Goal: Book appointment/travel/reservation

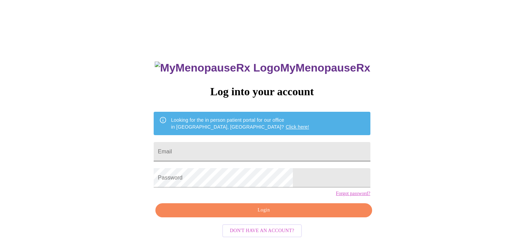
click at [288, 146] on input "Email" at bounding box center [262, 151] width 216 height 19
type input "kmiller1107@gmail.com"
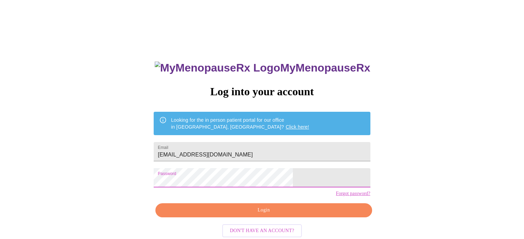
click at [271, 215] on span "Login" at bounding box center [263, 210] width 200 height 9
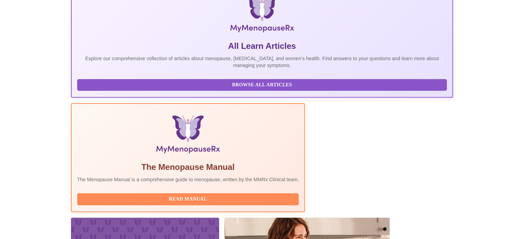
scroll to position [136, 0]
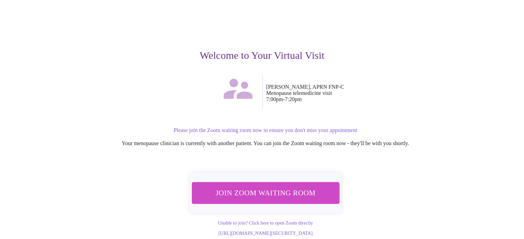
scroll to position [48, 0]
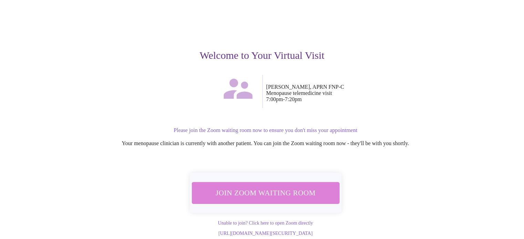
click at [294, 187] on span "Join Zoom Waiting Room" at bounding box center [264, 193] width 129 height 13
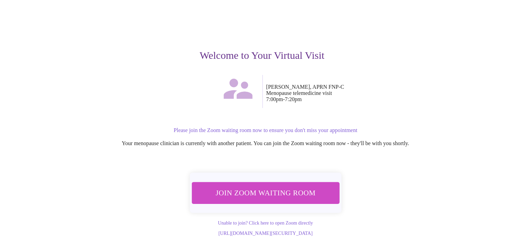
click at [266, 187] on span "Join Zoom Waiting Room" at bounding box center [264, 193] width 129 height 13
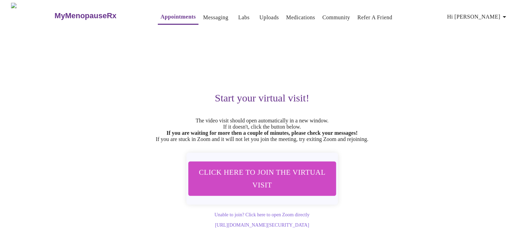
scroll to position [6, 0]
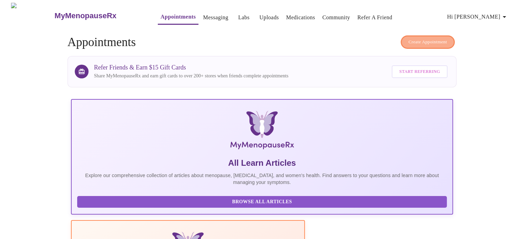
click at [422, 42] on span "Create Appointment" at bounding box center [427, 42] width 39 height 8
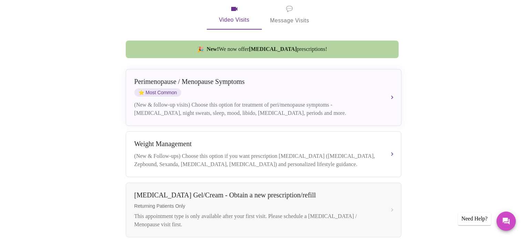
scroll to position [157, 0]
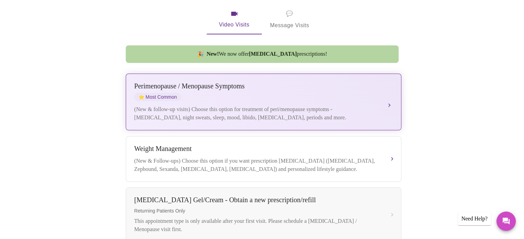
click at [337, 95] on div "[MEDICAL_DATA] / Menopause Symptoms ⭐ Most Common (New & follow-up visits) Choo…" at bounding box center [263, 102] width 258 height 40
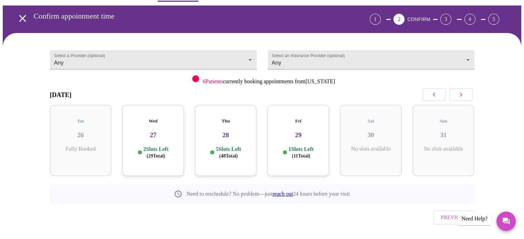
scroll to position [31, 0]
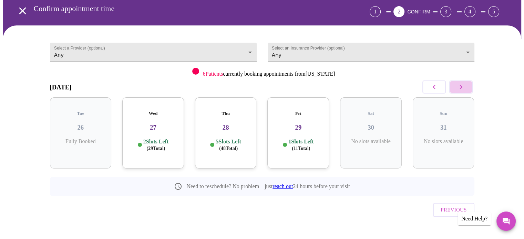
click at [458, 90] on icon "button" at bounding box center [461, 87] width 8 height 8
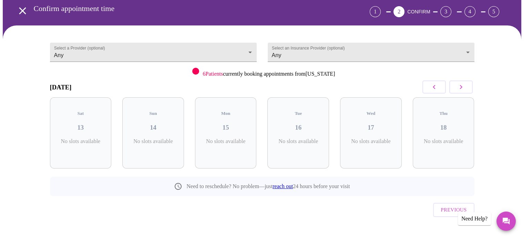
click at [458, 90] on icon "button" at bounding box center [461, 87] width 8 height 8
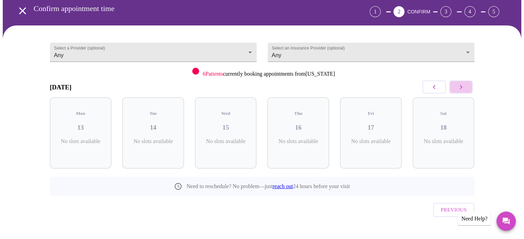
click at [458, 90] on icon "button" at bounding box center [461, 87] width 8 height 8
click at [434, 90] on icon "button" at bounding box center [434, 87] width 8 height 8
click at [459, 88] on icon "button" at bounding box center [461, 87] width 8 height 8
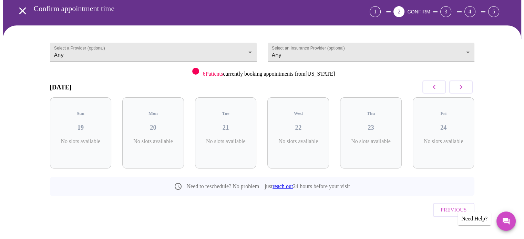
click at [459, 88] on icon "button" at bounding box center [461, 87] width 8 height 8
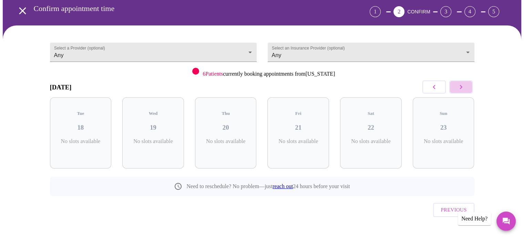
click at [459, 88] on icon "button" at bounding box center [461, 87] width 8 height 8
click at [428, 93] on button "button" at bounding box center [433, 87] width 23 height 13
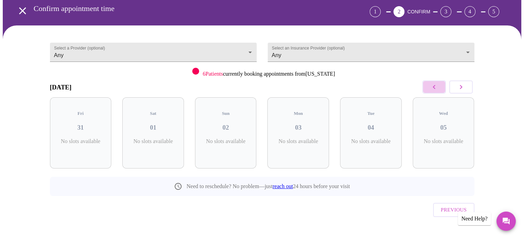
click at [428, 93] on button "button" at bounding box center [433, 87] width 23 height 13
click at [19, 7] on icon "open drawer" at bounding box center [22, 10] width 7 height 7
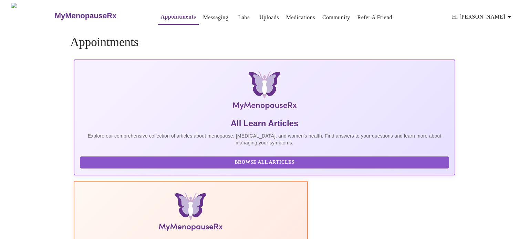
click at [494, 16] on span "Hi [PERSON_NAME]" at bounding box center [482, 17] width 61 height 10
click at [198, 17] on div at bounding box center [264, 119] width 529 height 239
click at [203, 13] on link "Messaging" at bounding box center [215, 18] width 25 height 10
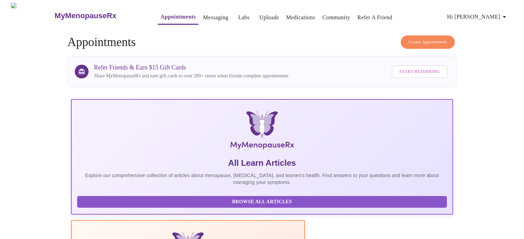
click at [291, 13] on link "Medications" at bounding box center [300, 18] width 29 height 10
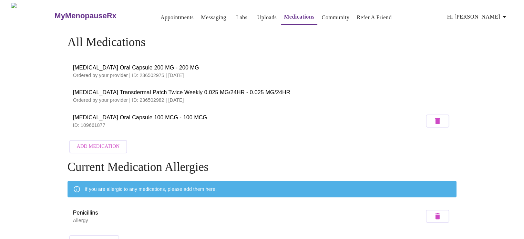
click at [209, 14] on link "Messaging" at bounding box center [213, 18] width 25 height 10
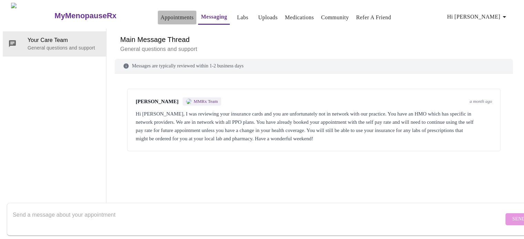
click at [160, 14] on link "Appointments" at bounding box center [176, 18] width 33 height 10
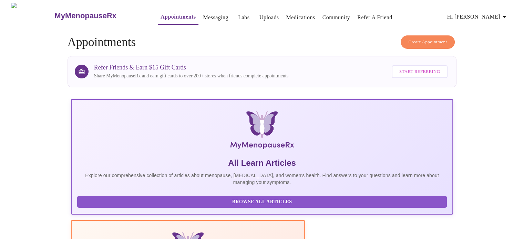
click at [435, 38] on span "Create Appointment" at bounding box center [427, 42] width 39 height 8
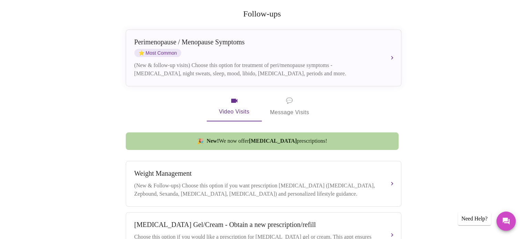
scroll to position [101, 0]
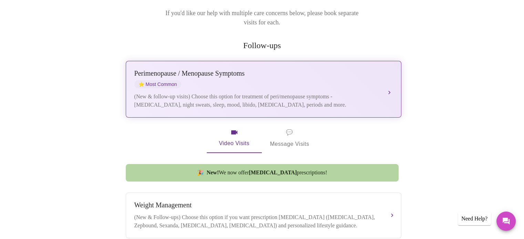
click at [363, 77] on div "Perimenopause / Menopause Symptoms ⭐ Most Common" at bounding box center [256, 79] width 244 height 19
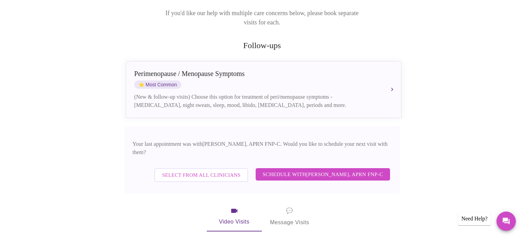
click at [305, 170] on span "Schedule with Kelly Perisin, APRN FNP-C" at bounding box center [322, 174] width 120 height 9
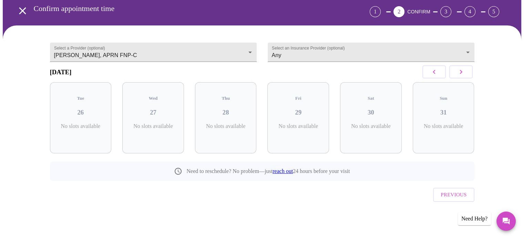
scroll to position [19, 0]
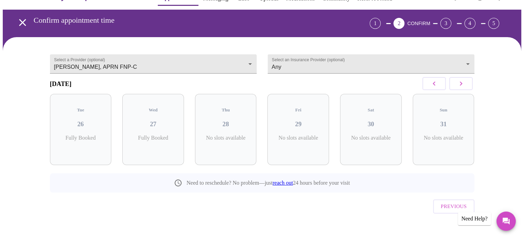
click at [459, 90] on button "button" at bounding box center [460, 83] width 23 height 13
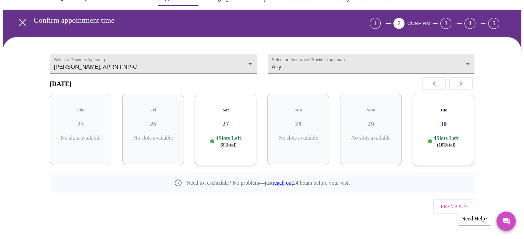
click at [459, 90] on button "button" at bounding box center [460, 83] width 23 height 13
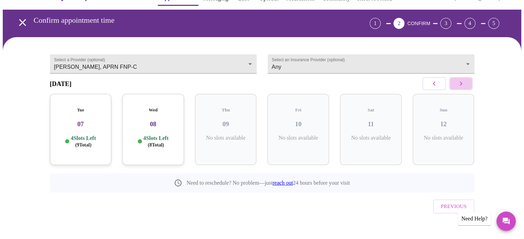
click at [459, 90] on button "button" at bounding box center [460, 83] width 23 height 13
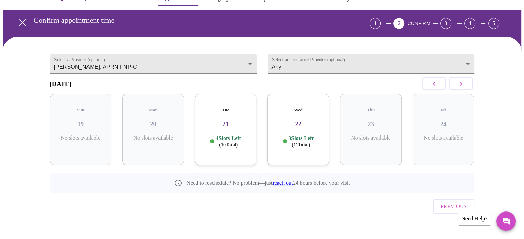
click at [457, 88] on icon "button" at bounding box center [461, 84] width 8 height 8
click at [292, 124] on h3 "28" at bounding box center [298, 125] width 51 height 8
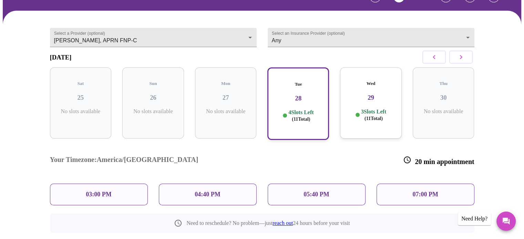
scroll to position [45, 0]
click at [434, 56] on icon "button" at bounding box center [434, 57] width 8 height 8
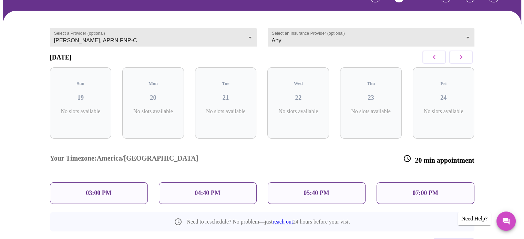
scroll to position [19, 0]
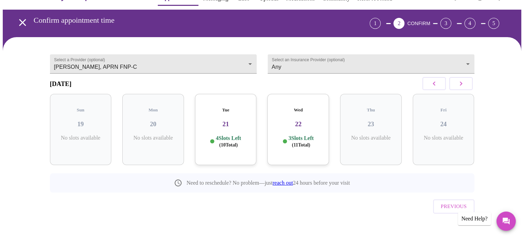
click at [294, 129] on div "Wed 22 3 Slots Left ( 11 Total)" at bounding box center [298, 129] width 62 height 71
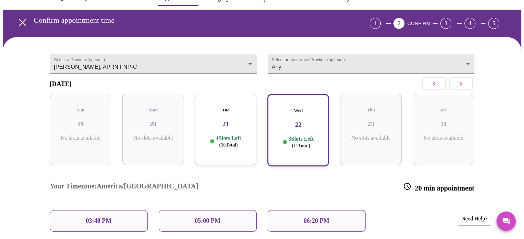
click at [221, 121] on h3 "21" at bounding box center [225, 125] width 51 height 8
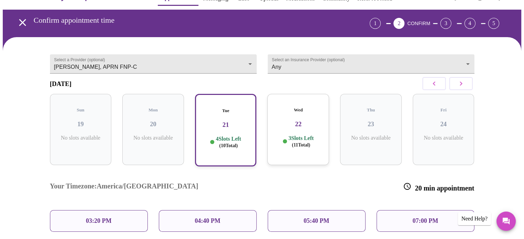
click at [317, 218] on p "05:40 PM" at bounding box center [315, 221] width 25 height 7
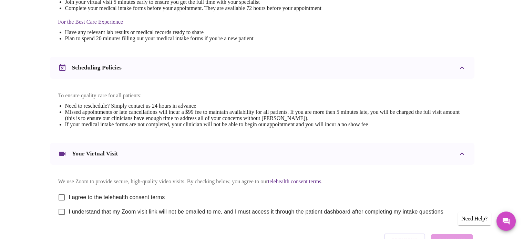
scroll to position [259, 0]
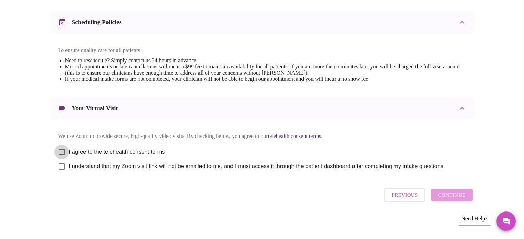
click at [64, 148] on input "I agree to the telehealth consent terms" at bounding box center [61, 152] width 14 height 14
checkbox input "true"
click at [63, 166] on input "I understand that my Zoom visit link will not be emailed to me, and I must acce…" at bounding box center [61, 166] width 14 height 14
checkbox input "true"
click at [446, 198] on span "Continue" at bounding box center [452, 195] width 28 height 9
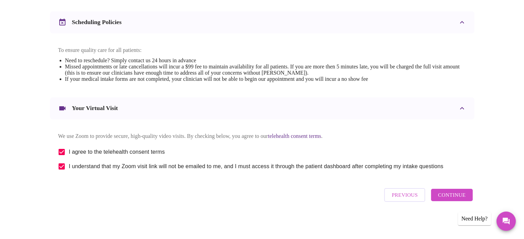
scroll to position [53, 0]
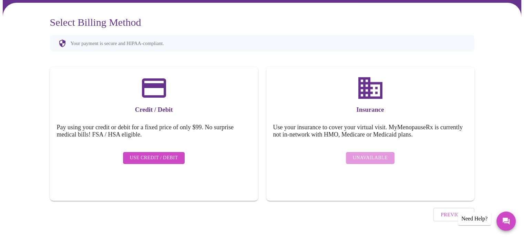
click at [158, 154] on span "Use Credit / Debit" at bounding box center [154, 158] width 48 height 9
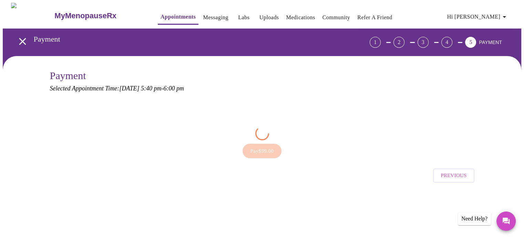
scroll to position [0, 0]
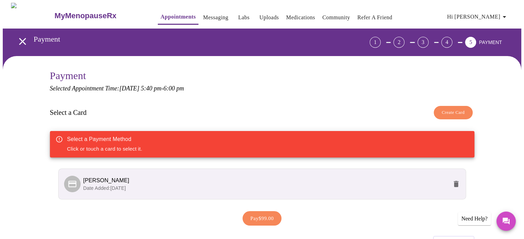
click at [164, 183] on span "Kelly A Miller" at bounding box center [265, 181] width 364 height 8
click at [75, 185] on icon at bounding box center [72, 184] width 10 height 10
click at [258, 219] on span "Pay $99.00" at bounding box center [261, 218] width 23 height 9
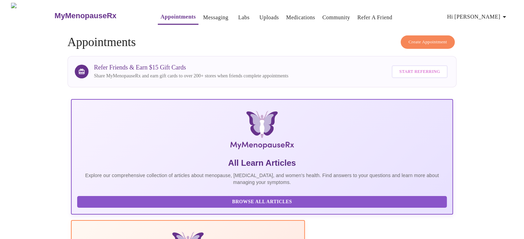
click at [288, 14] on link "Medications" at bounding box center [300, 18] width 29 height 10
